Goal: Complete application form

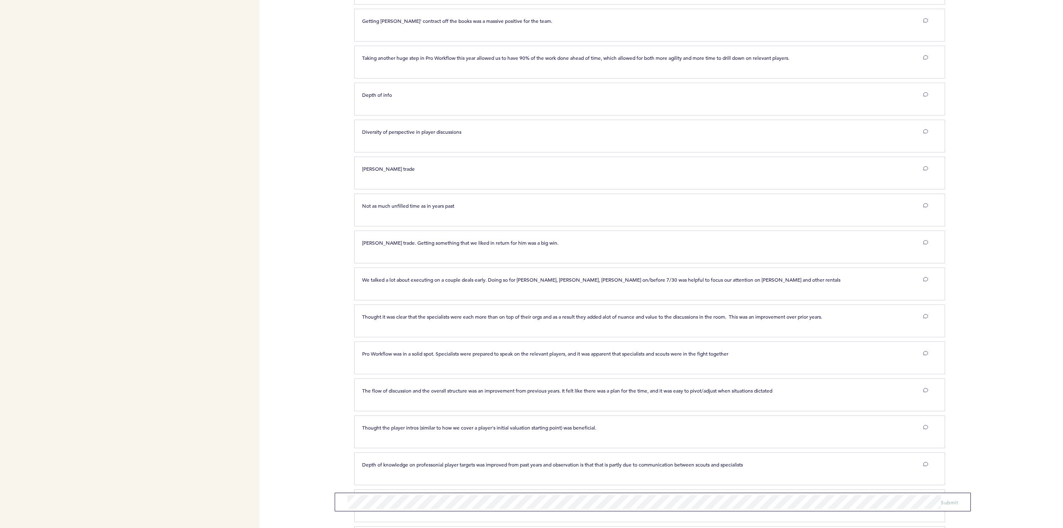
scroll to position [606, 0]
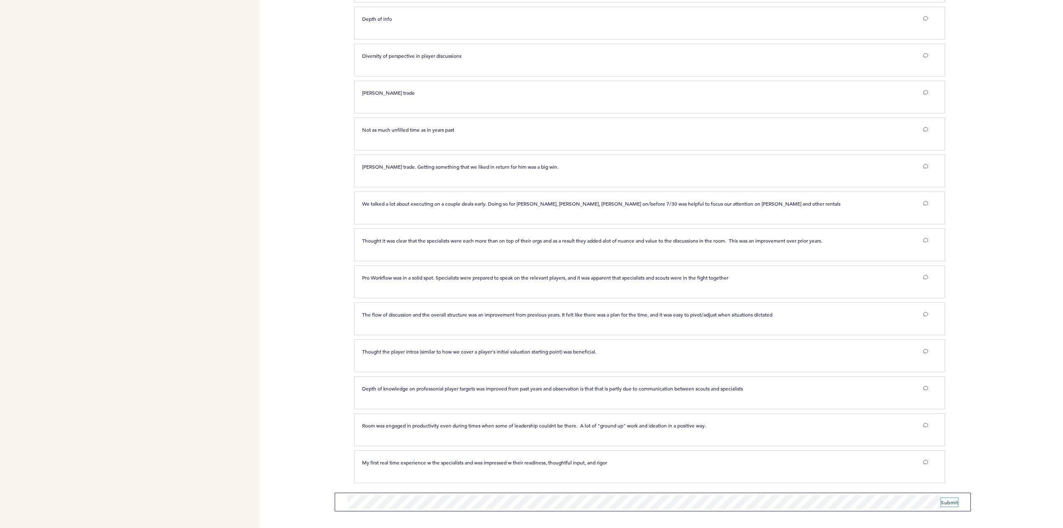
click at [947, 499] on span "Submit" at bounding box center [948, 501] width 17 height 7
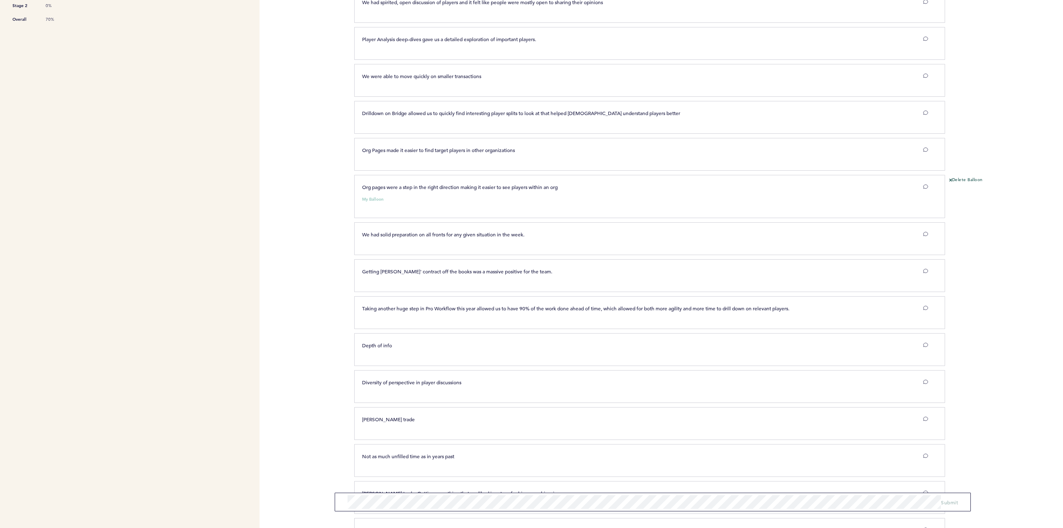
scroll to position [0, 0]
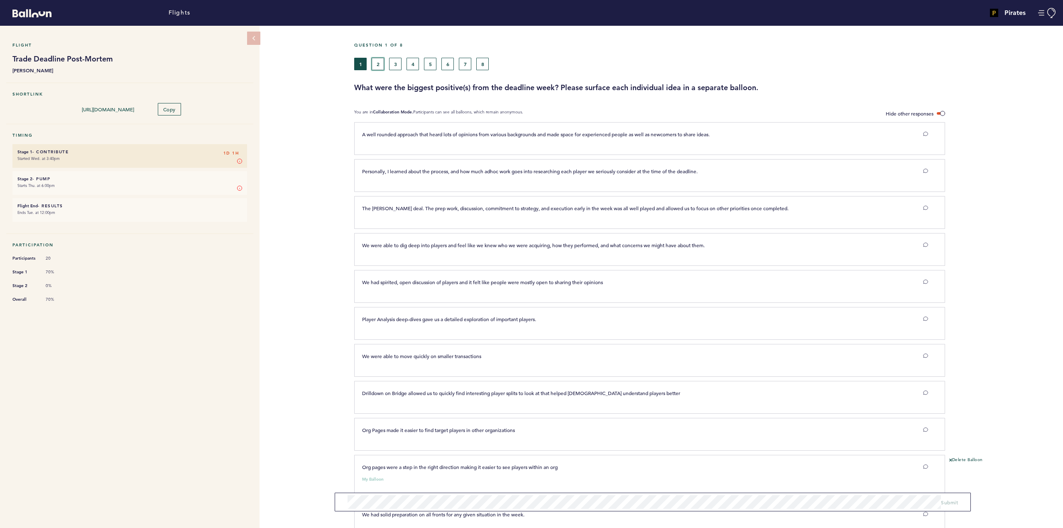
click at [381, 61] on button "2" at bounding box center [377, 64] width 12 height 12
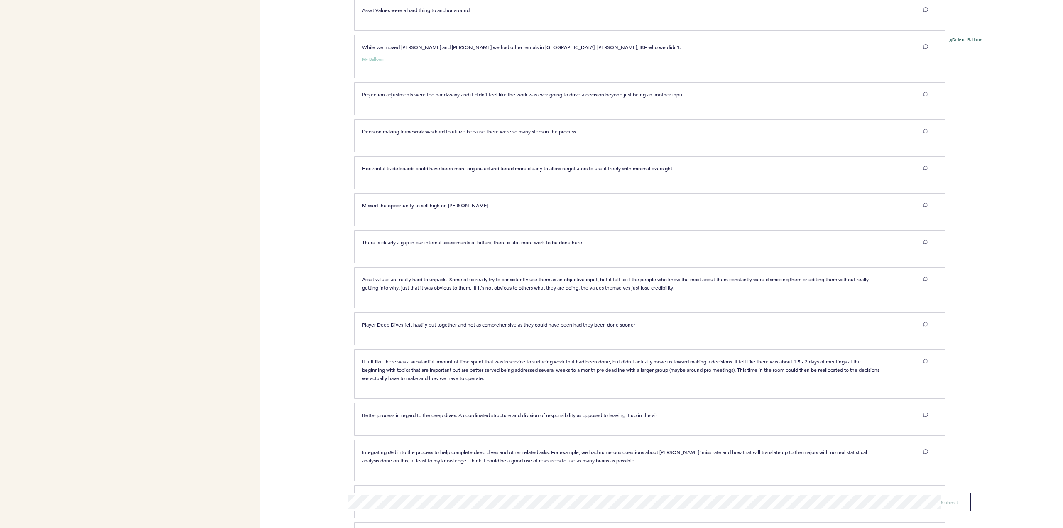
scroll to position [1172, 0]
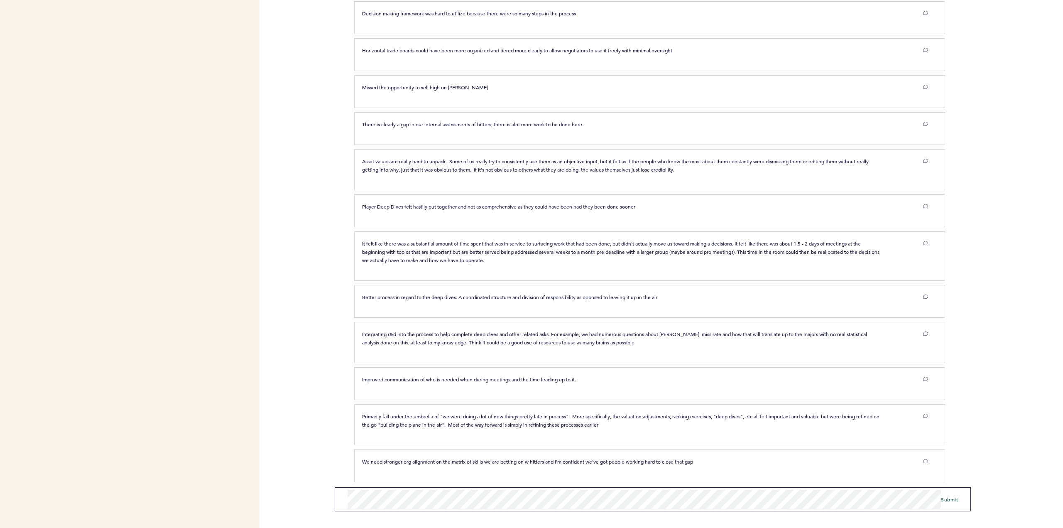
click at [950, 503] on span "Submit" at bounding box center [948, 501] width 17 height 7
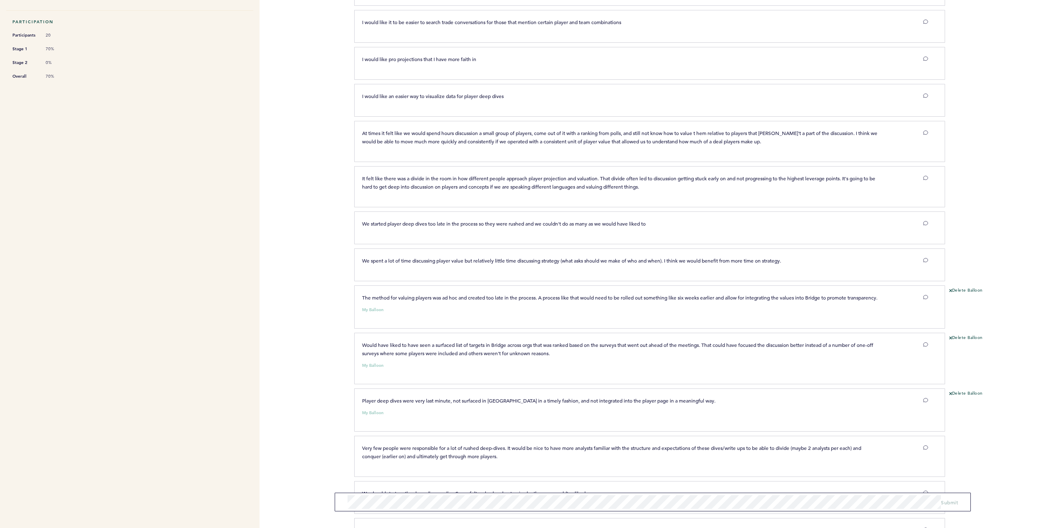
scroll to position [0, 0]
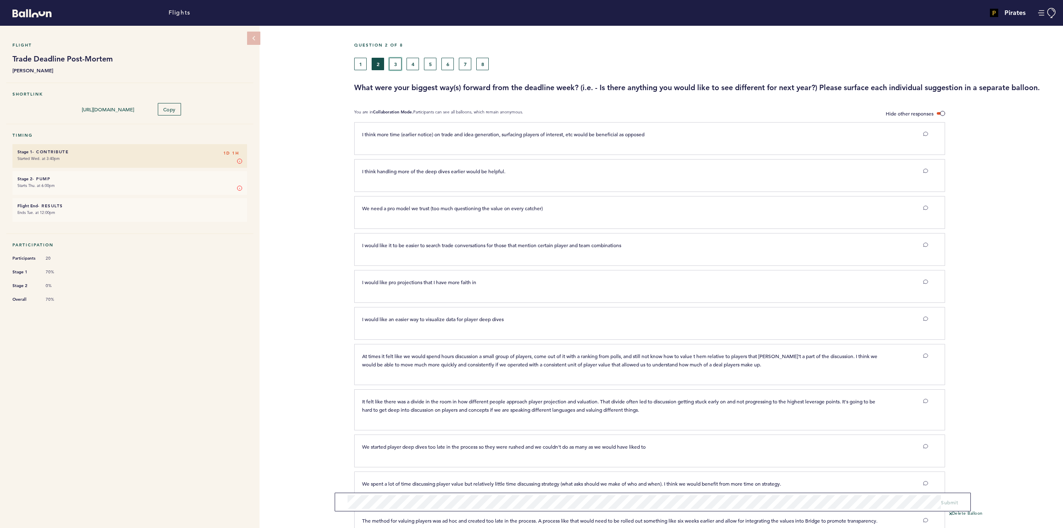
click at [392, 61] on button "3" at bounding box center [395, 64] width 12 height 12
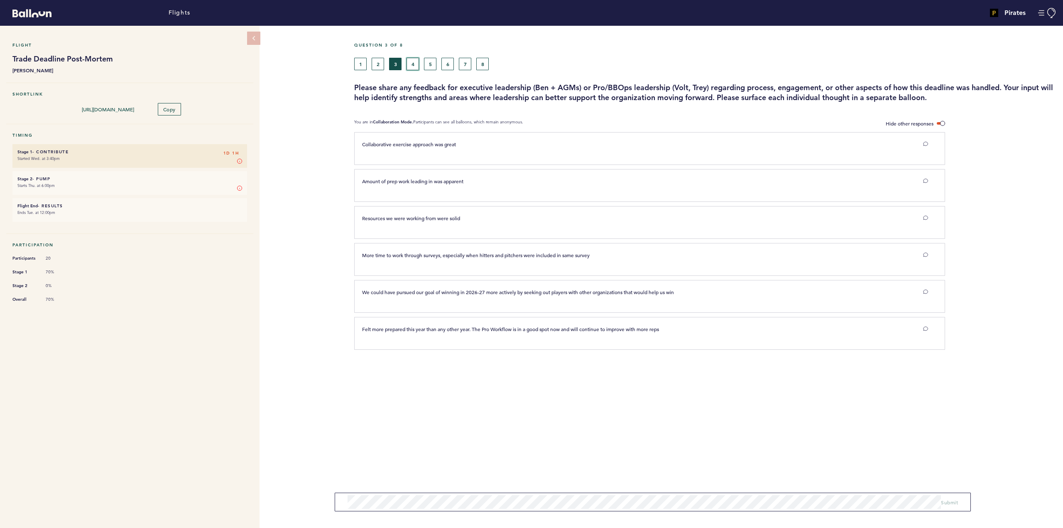
click at [410, 66] on button "4" at bounding box center [412, 64] width 12 height 12
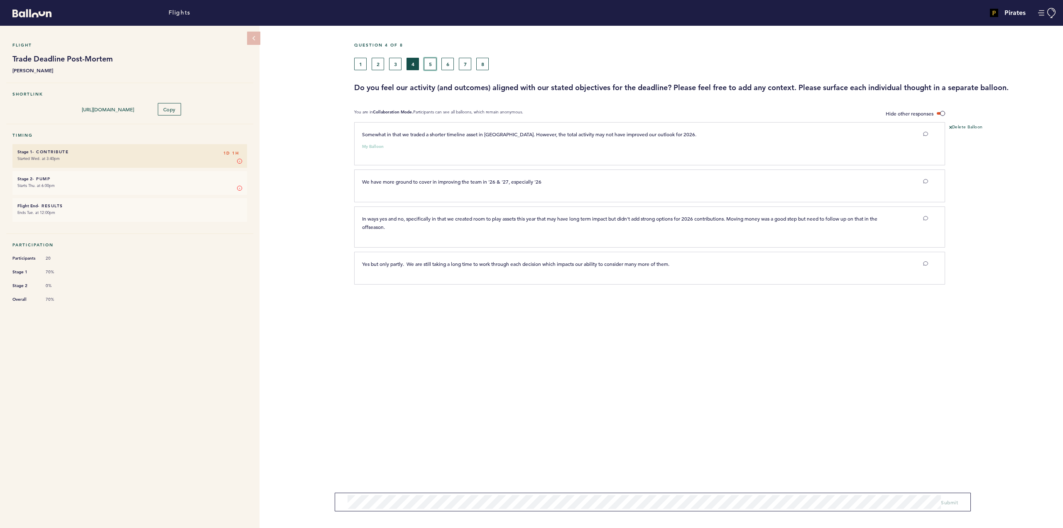
click at [430, 65] on button "5" at bounding box center [430, 64] width 12 height 12
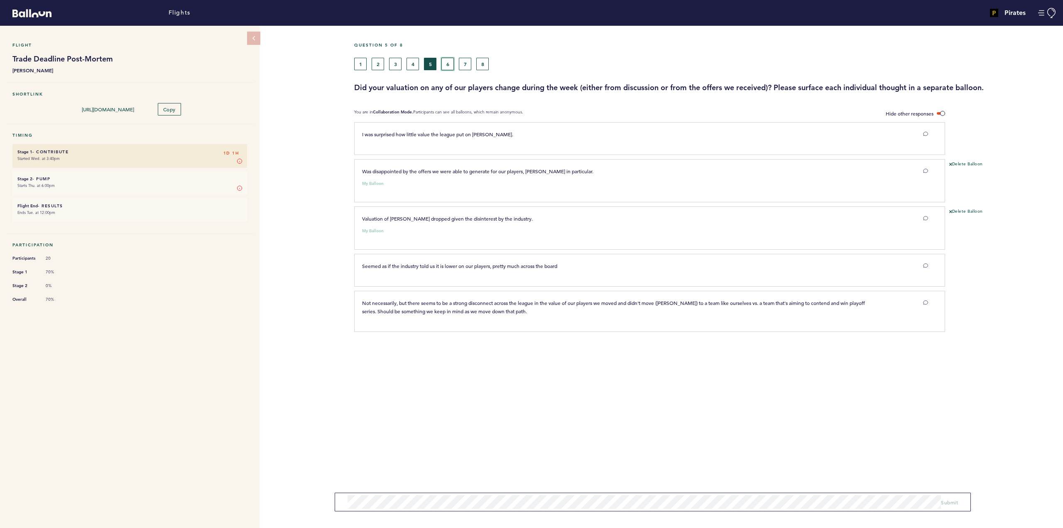
click at [447, 66] on button "6" at bounding box center [447, 64] width 12 height 12
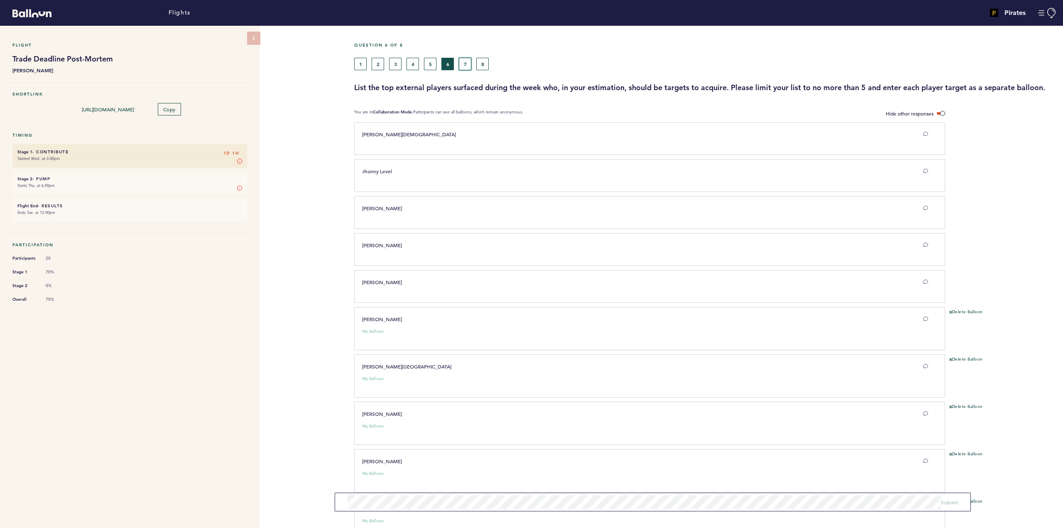
click at [466, 67] on button "7" at bounding box center [465, 64] width 12 height 12
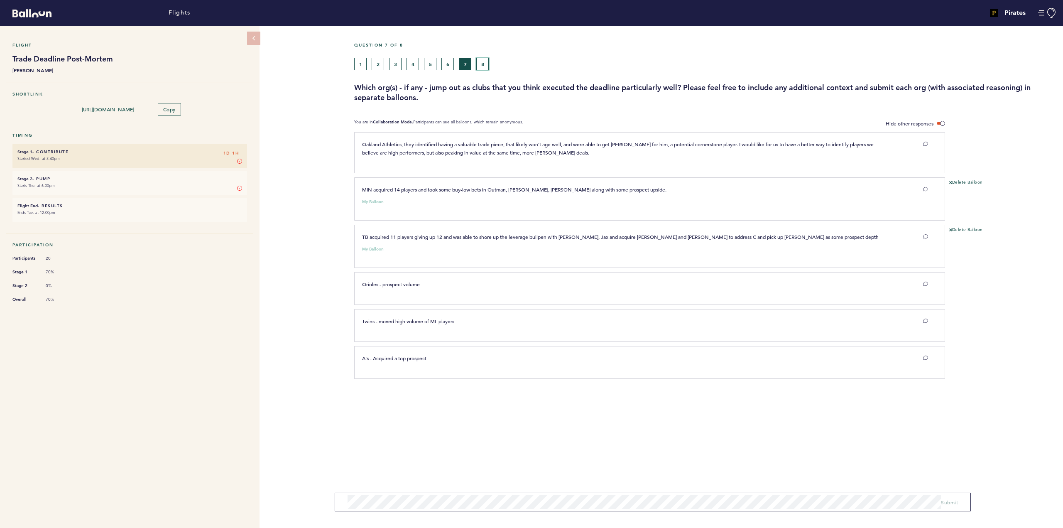
click at [489, 60] on button "8" at bounding box center [482, 64] width 12 height 12
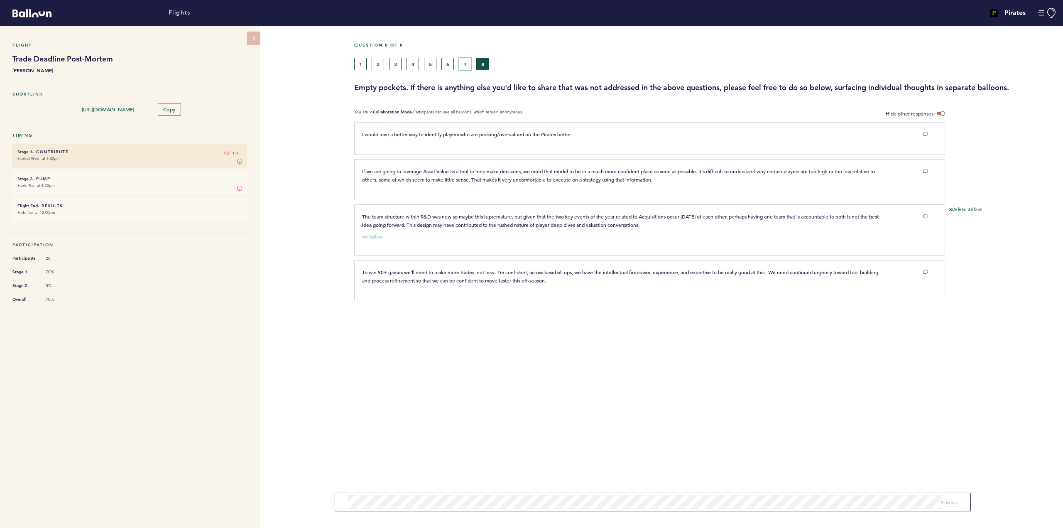
click at [467, 66] on button "7" at bounding box center [465, 64] width 12 height 12
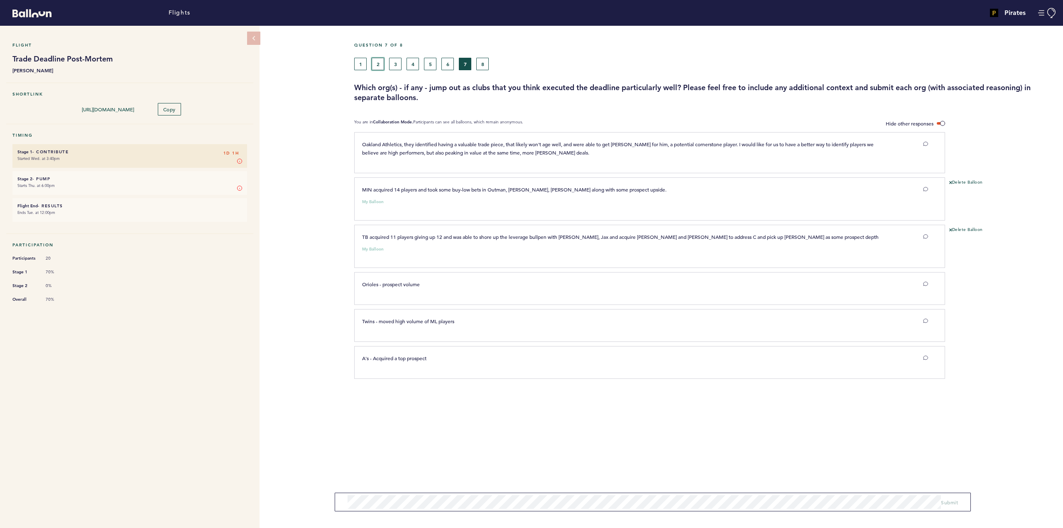
click at [376, 63] on button "2" at bounding box center [377, 64] width 12 height 12
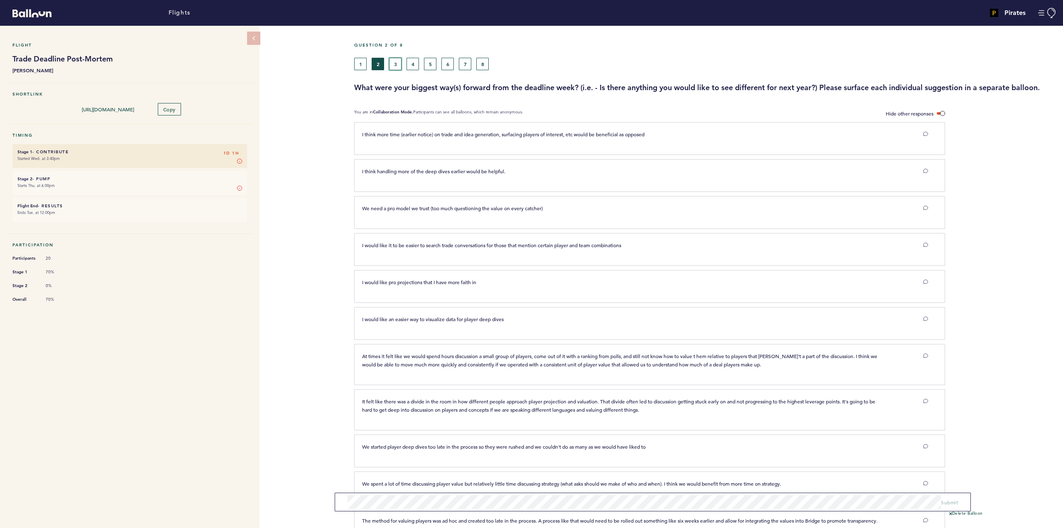
click at [393, 61] on button "3" at bounding box center [395, 64] width 12 height 12
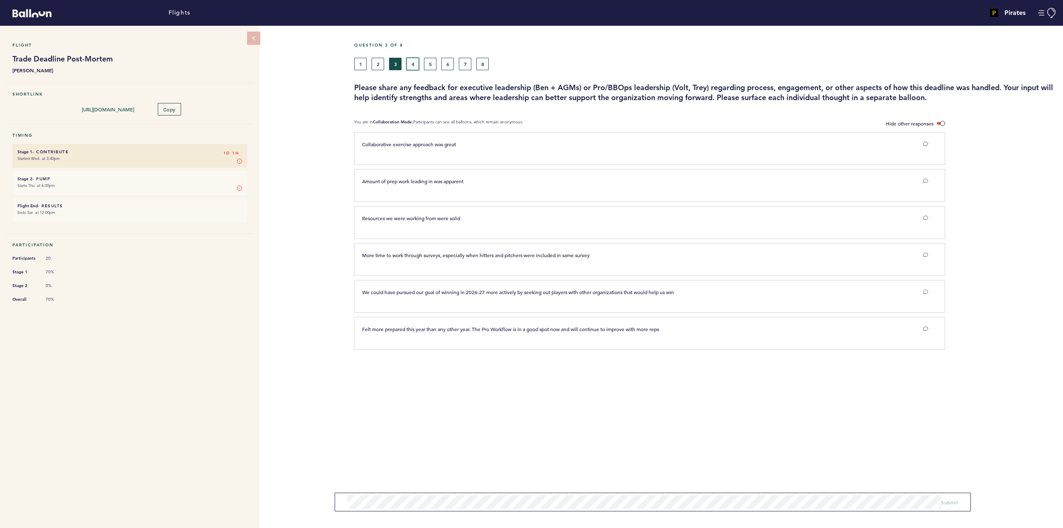
click at [410, 61] on button "4" at bounding box center [412, 64] width 12 height 12
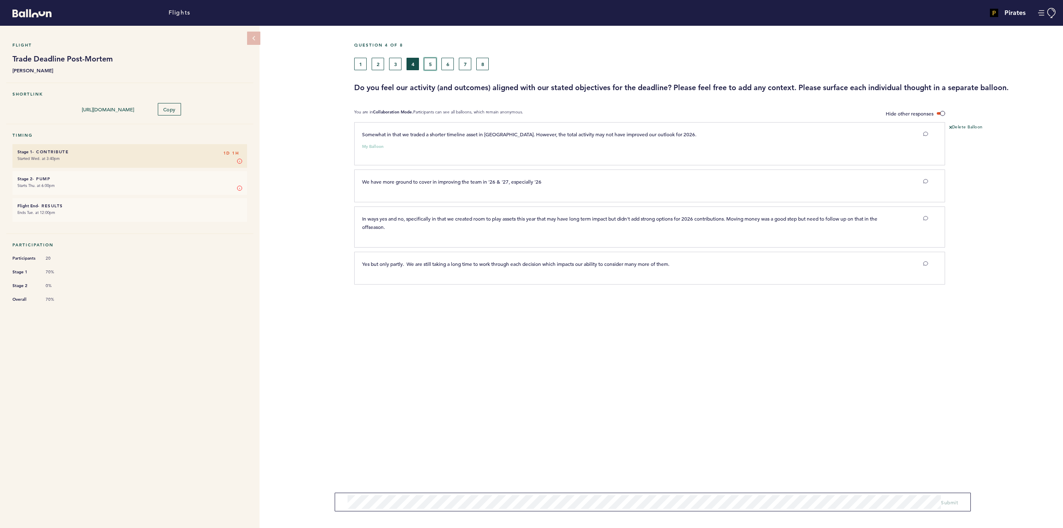
click at [424, 64] on button "5" at bounding box center [430, 64] width 12 height 12
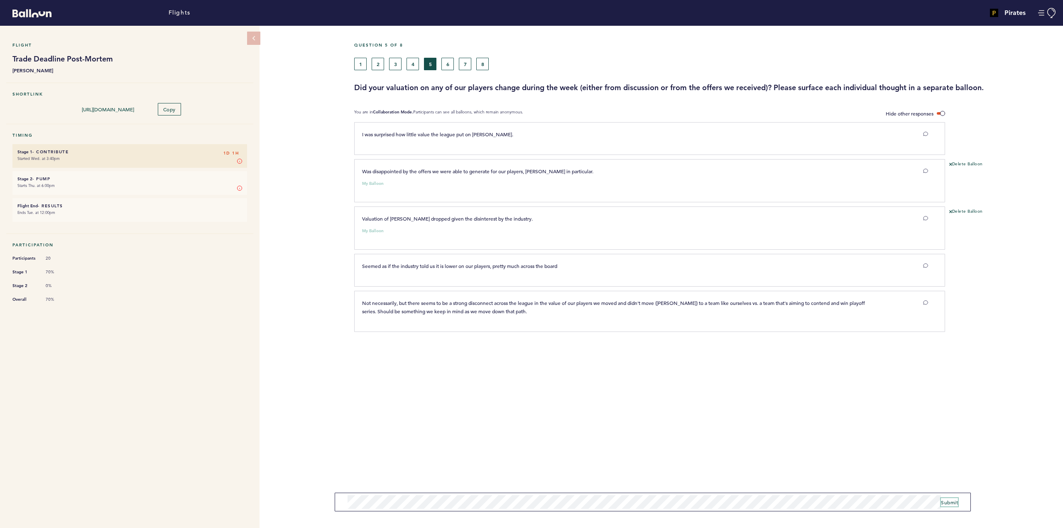
click at [950, 504] on span "Submit" at bounding box center [948, 501] width 17 height 7
click at [447, 61] on button "6" at bounding box center [447, 64] width 12 height 12
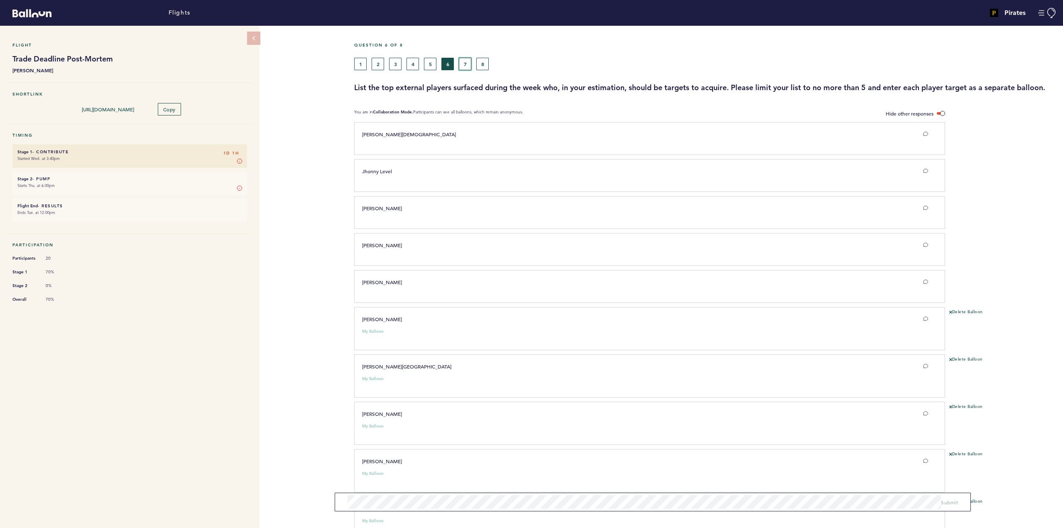
click at [464, 61] on button "7" at bounding box center [465, 64] width 12 height 12
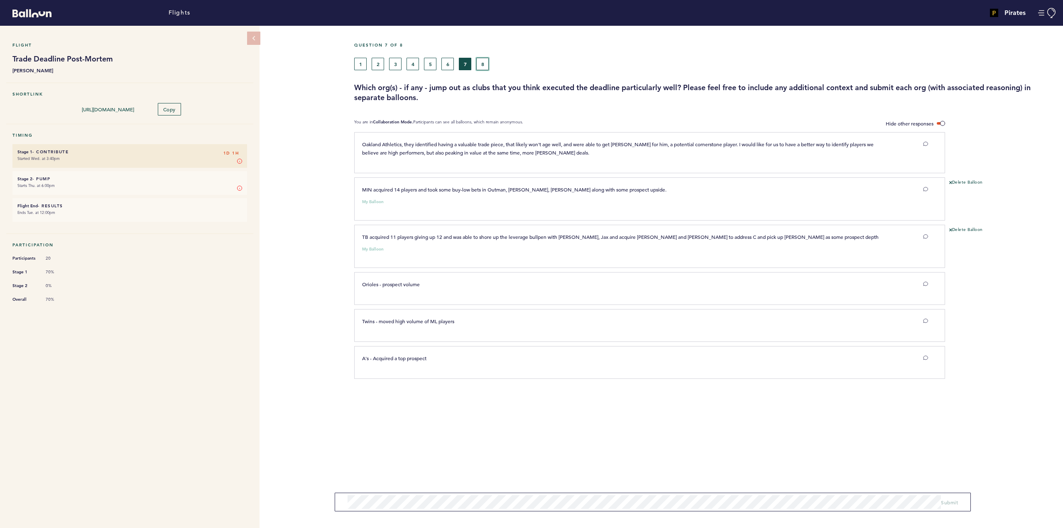
click at [485, 64] on button "8" at bounding box center [482, 64] width 12 height 12
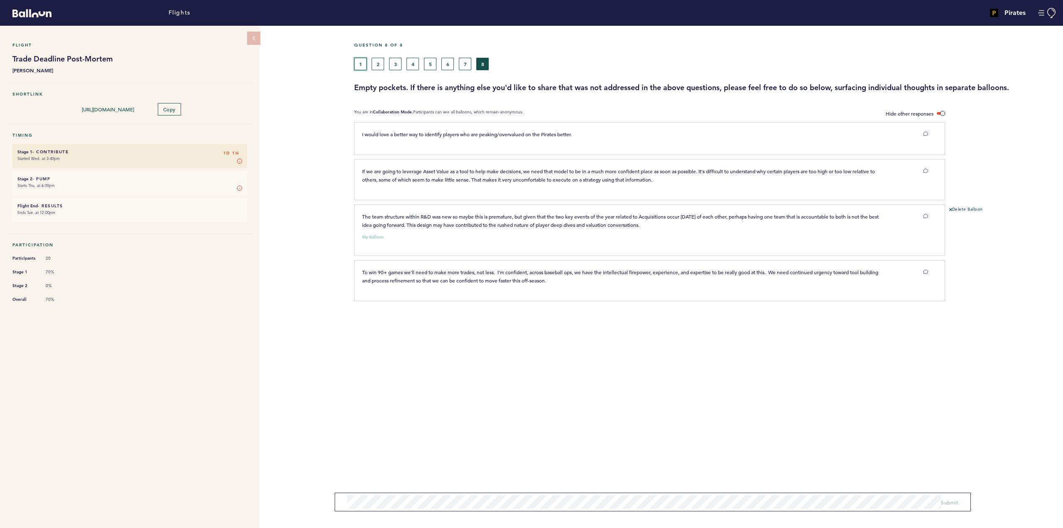
click at [357, 61] on button "1" at bounding box center [360, 64] width 12 height 12
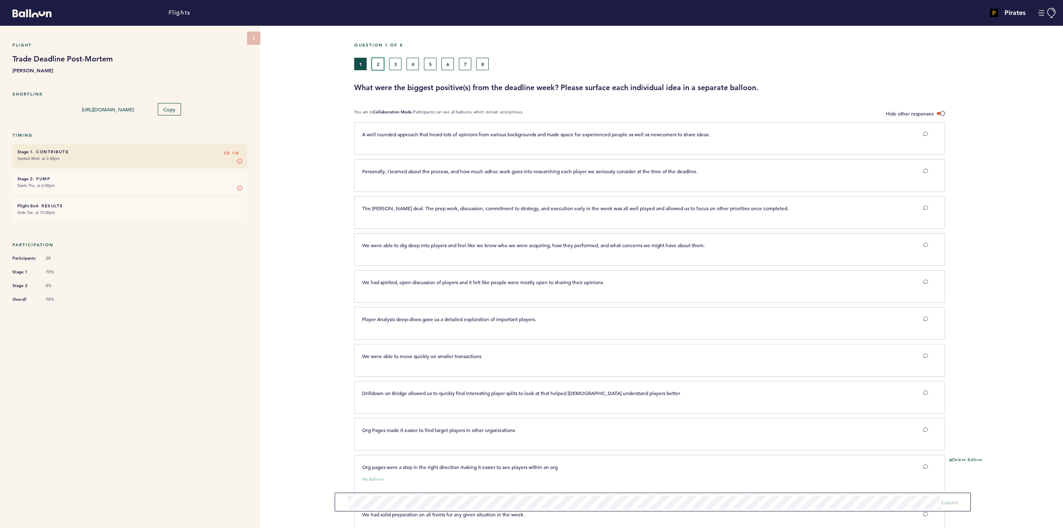
click at [374, 65] on button "2" at bounding box center [377, 64] width 12 height 12
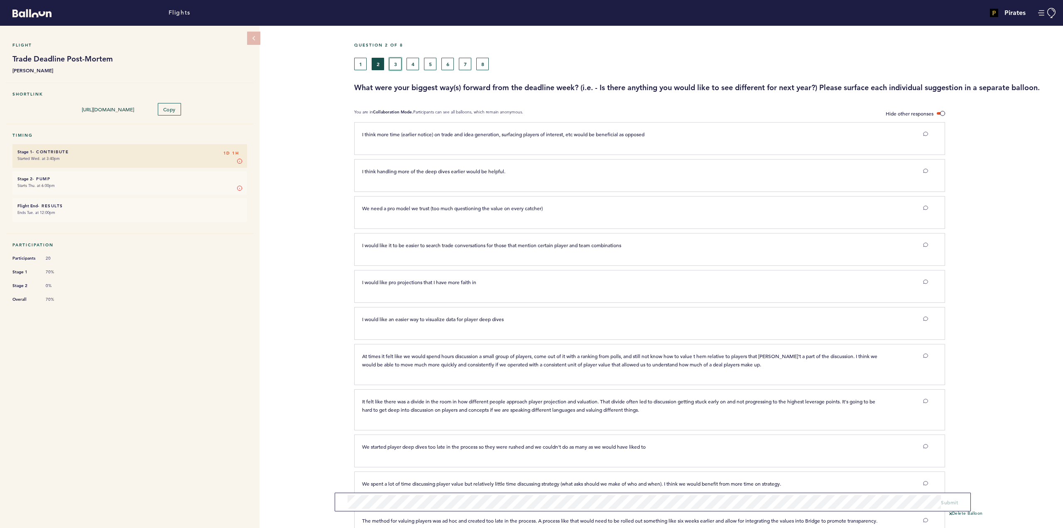
click at [394, 65] on button "3" at bounding box center [395, 64] width 12 height 12
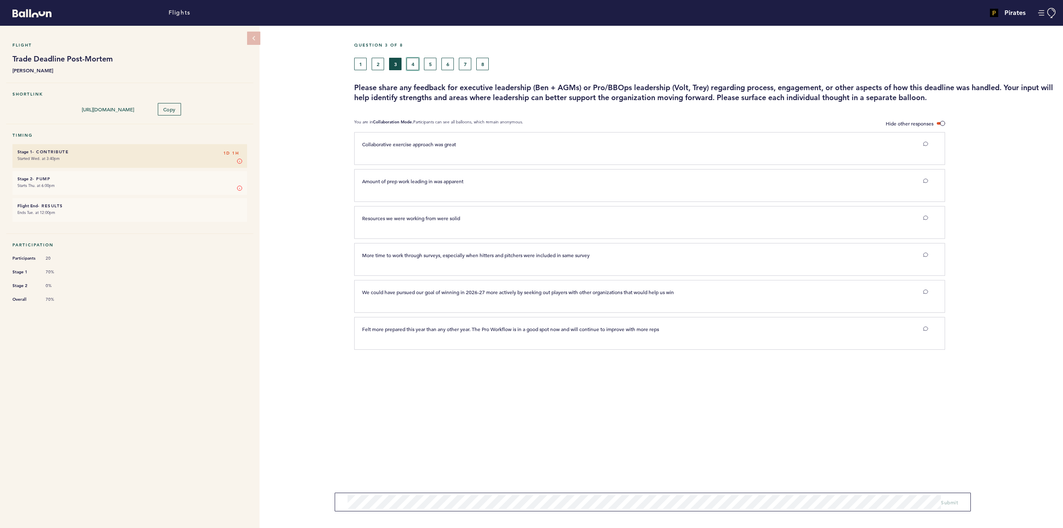
click at [411, 66] on button "4" at bounding box center [412, 64] width 12 height 12
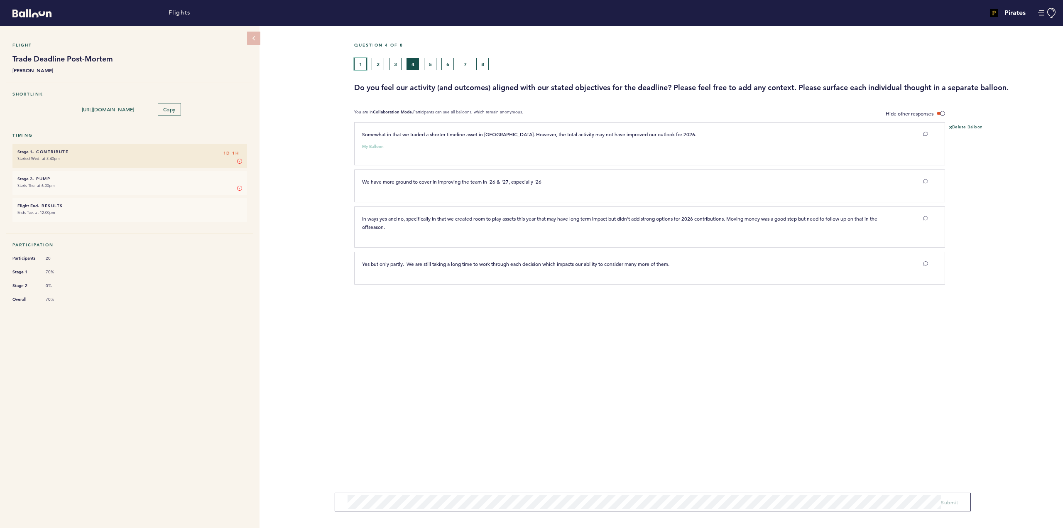
click at [364, 66] on button "1" at bounding box center [360, 64] width 12 height 12
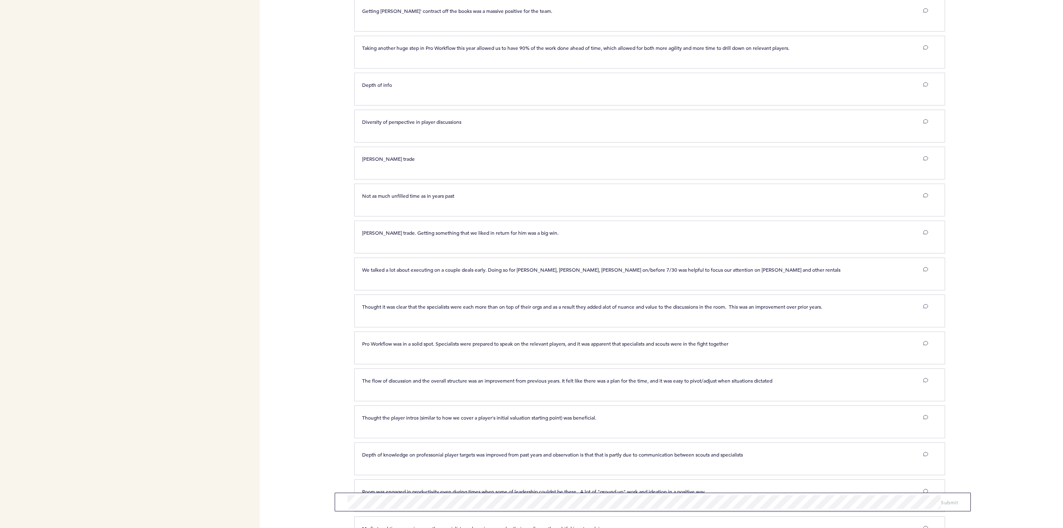
scroll to position [653, 0]
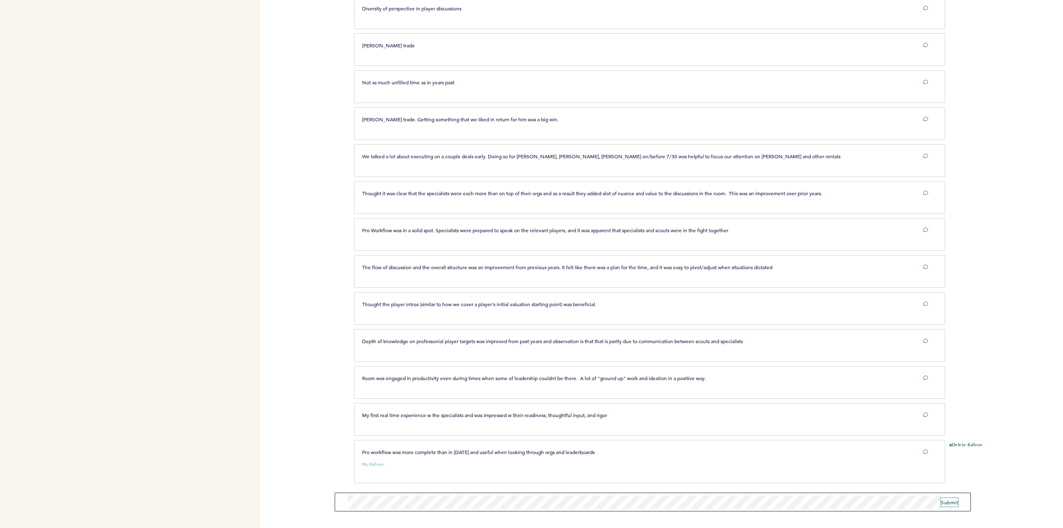
click at [948, 501] on span "Submit" at bounding box center [948, 501] width 17 height 7
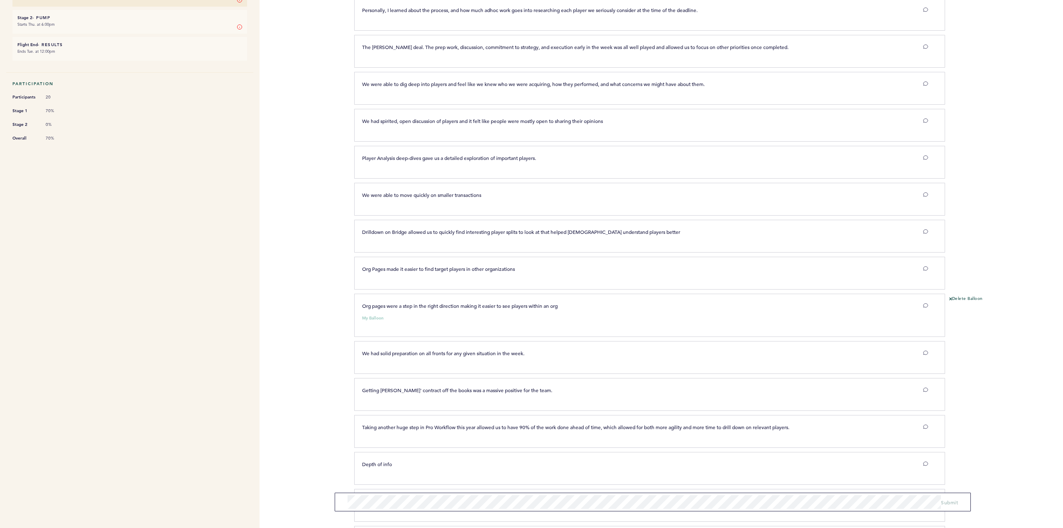
scroll to position [0, 0]
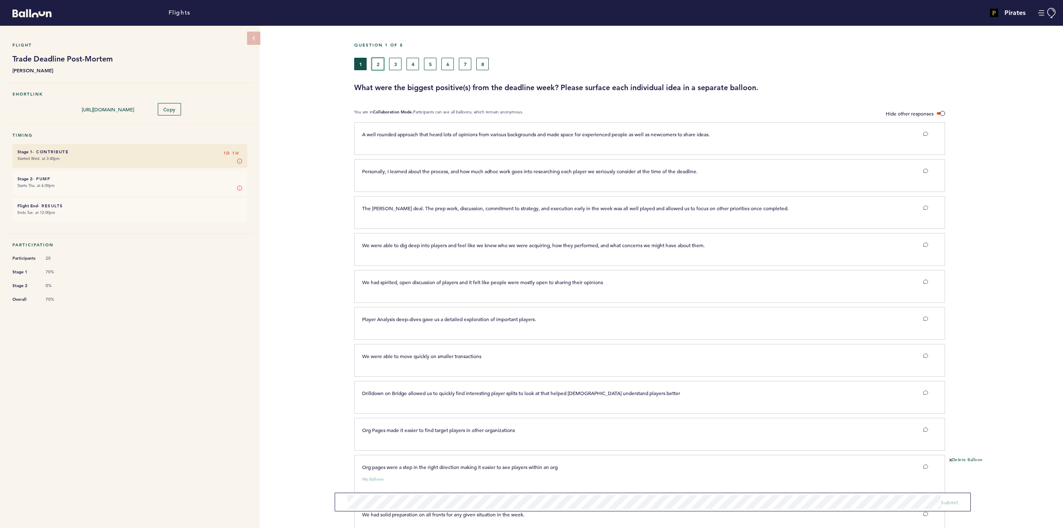
click at [377, 62] on button "2" at bounding box center [377, 64] width 12 height 12
